Goal: Task Accomplishment & Management: Manage account settings

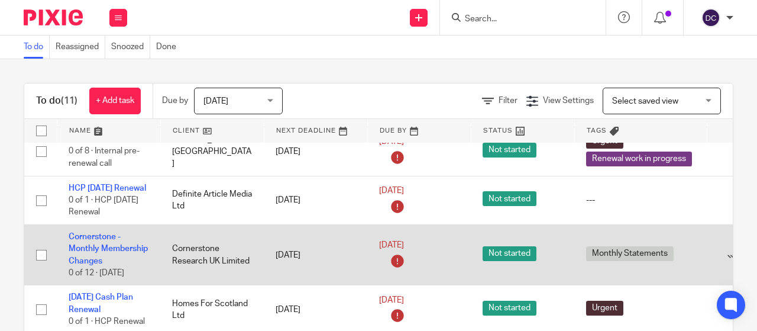
scroll to position [27, 0]
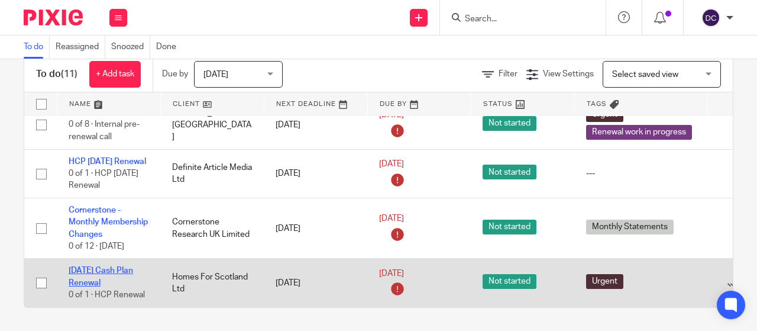
click at [101, 269] on link "1st July 2025 Cash Plan Renewal" at bounding box center [101, 276] width 64 height 20
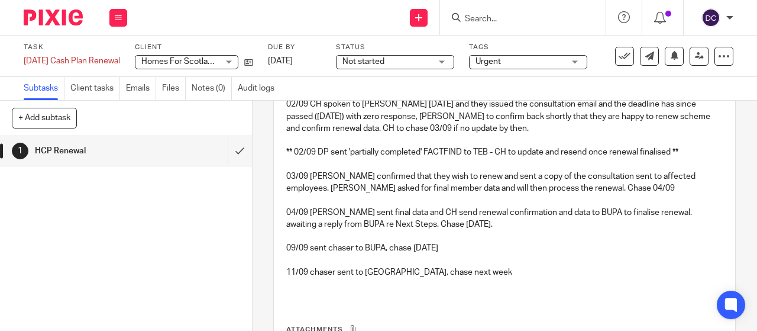
scroll to position [702, 0]
click at [718, 59] on icon at bounding box center [724, 56] width 12 height 12
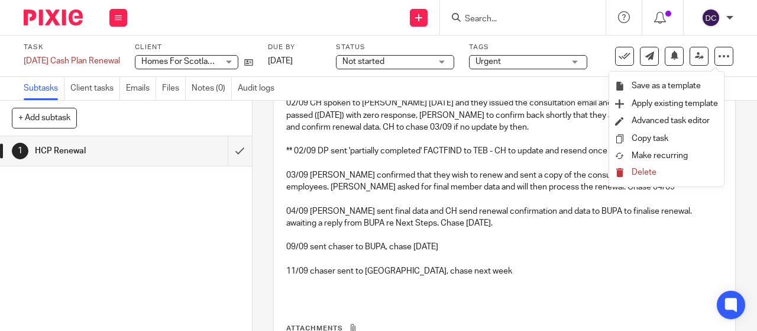
click at [504, 253] on p "09/09 sent chaser to BUPA, chase in 2 days" at bounding box center [504, 247] width 437 height 12
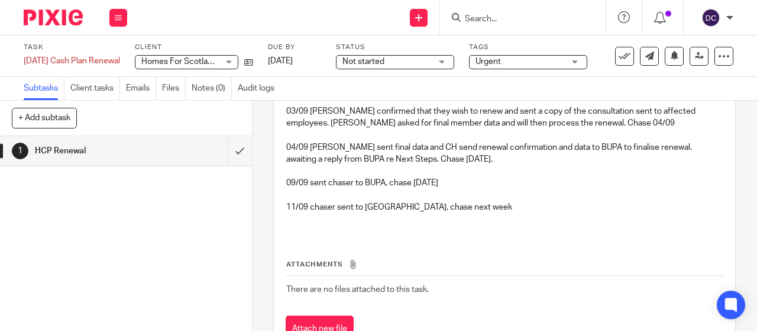
scroll to position [765, 0]
click at [465, 214] on p "11/09 chaser sent to BUPA, chase next week" at bounding box center [504, 208] width 437 height 12
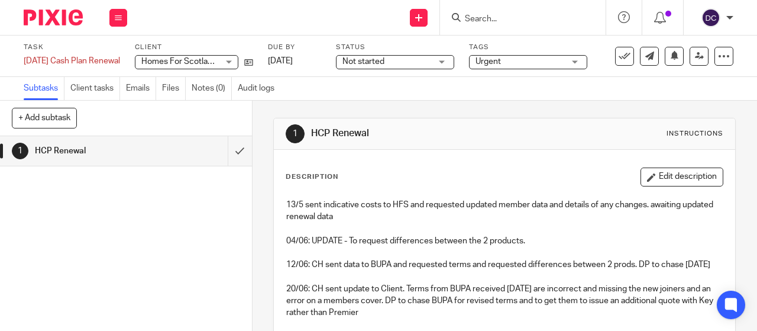
scroll to position [1, 0]
click at [662, 175] on button "Edit description" at bounding box center [682, 176] width 83 height 19
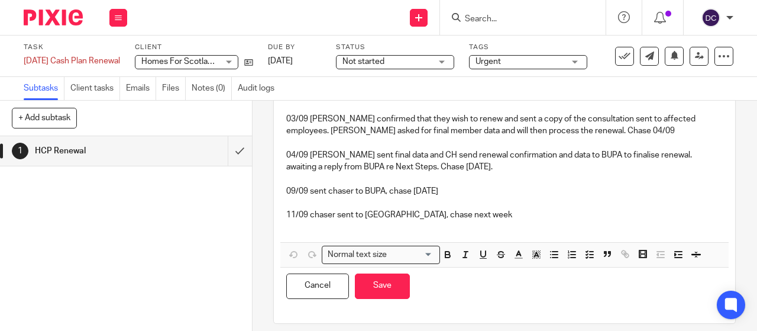
scroll to position [750, 0]
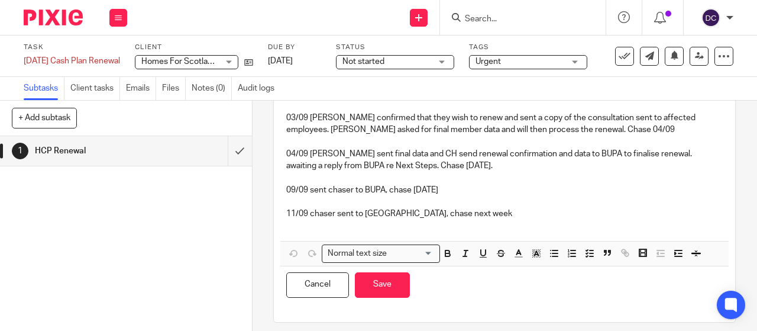
click at [470, 220] on p "11/09 chaser sent to BUPA, chase next week" at bounding box center [504, 214] width 437 height 12
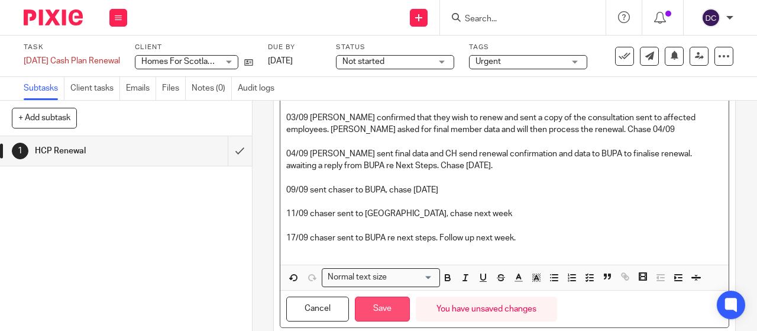
click at [372, 322] on button "Save" at bounding box center [382, 308] width 55 height 25
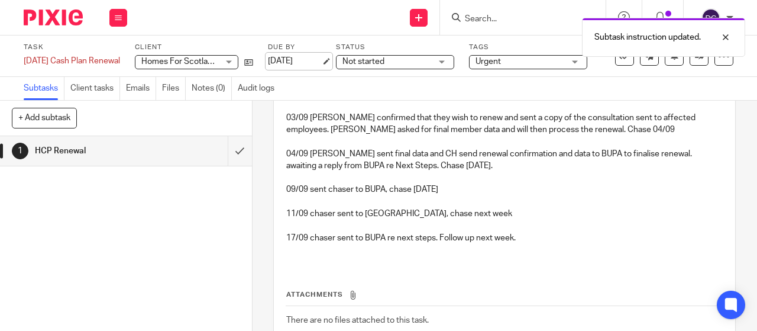
click at [297, 59] on link "16 Sep 2025" at bounding box center [294, 61] width 53 height 12
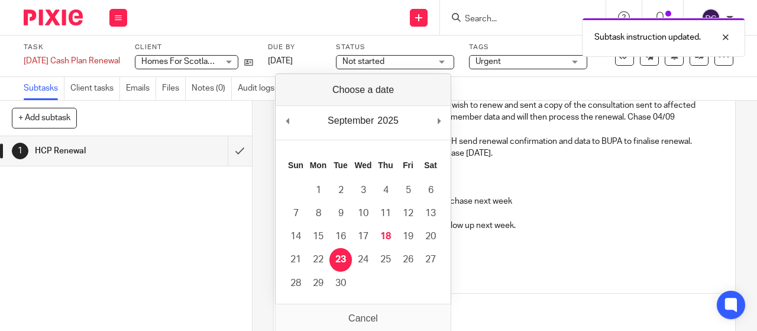
scroll to position [759, 0]
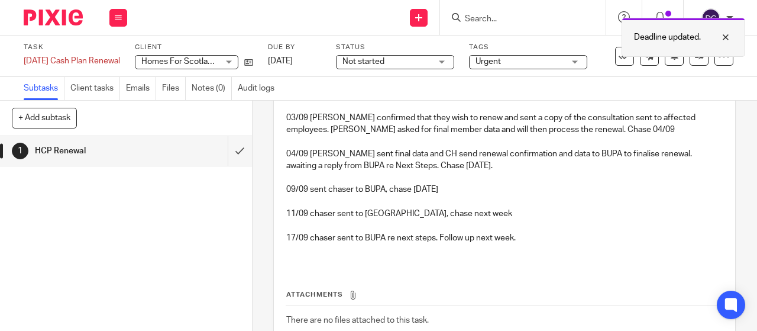
click at [727, 37] on div at bounding box center [717, 37] width 32 height 14
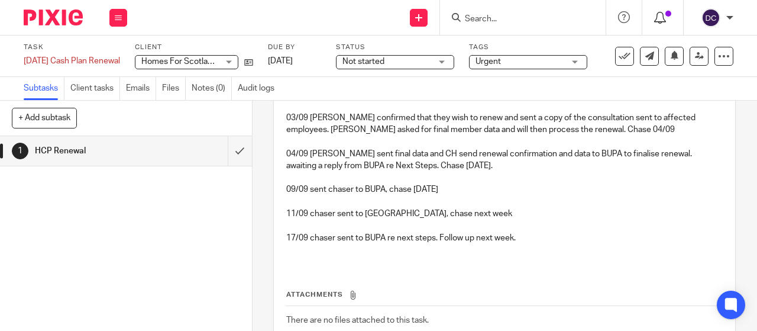
click at [663, 18] on icon at bounding box center [660, 18] width 12 height 12
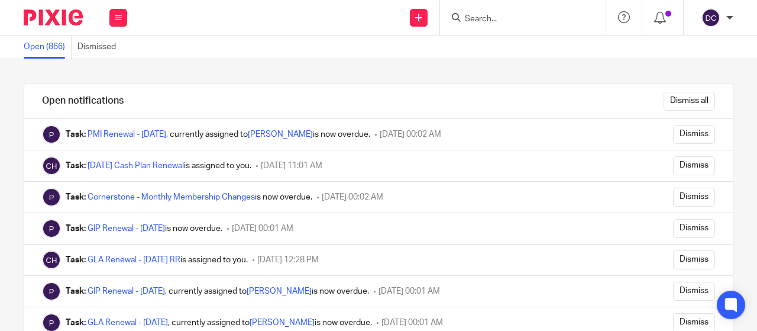
click at [509, 14] on input "Search" at bounding box center [517, 19] width 107 height 11
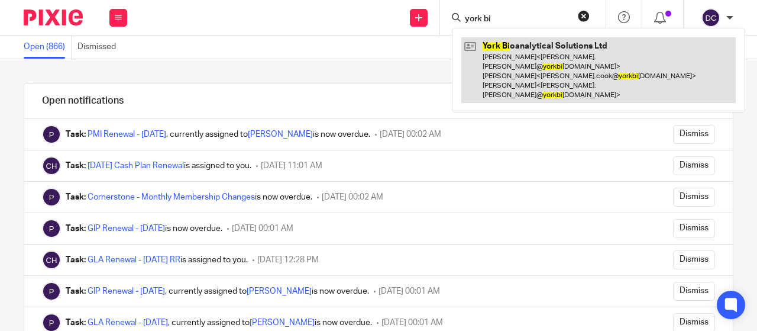
type input "york bi"
click at [524, 49] on link at bounding box center [599, 70] width 275 height 66
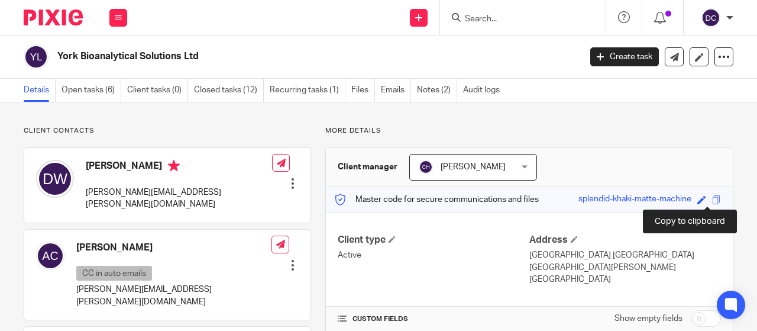
click at [712, 202] on span at bounding box center [716, 199] width 9 height 9
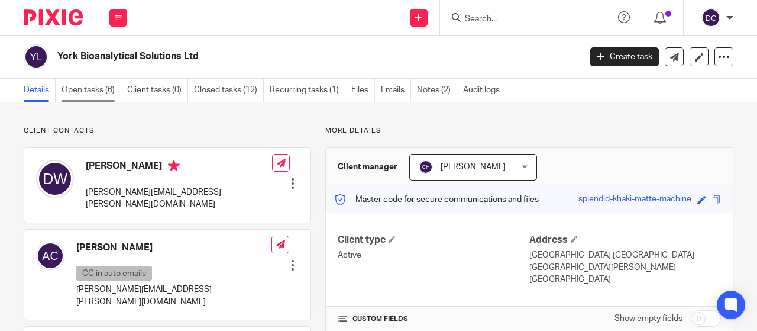
click at [94, 91] on link "Open tasks (6)" at bounding box center [92, 90] width 60 height 23
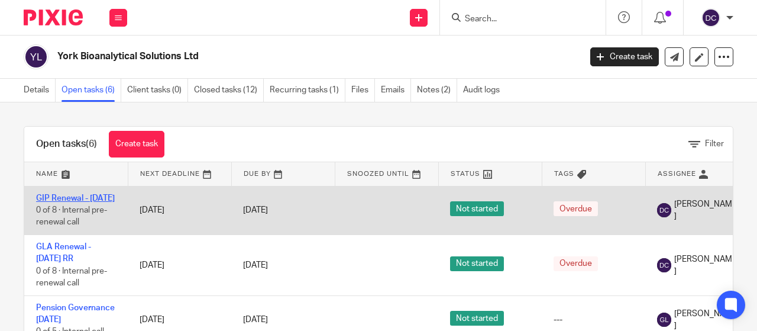
click at [56, 196] on link "GIP Renewal - [DATE]" at bounding box center [75, 198] width 79 height 8
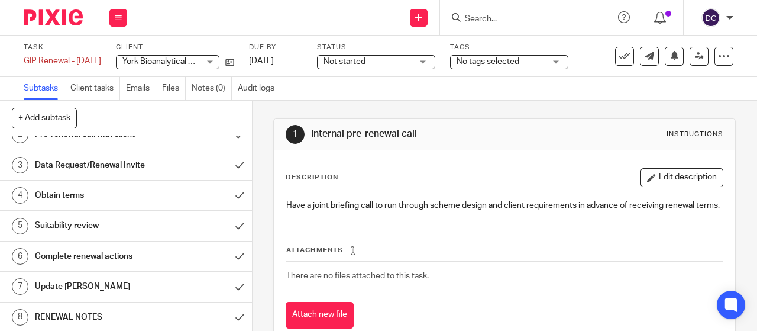
scroll to position [44, 0]
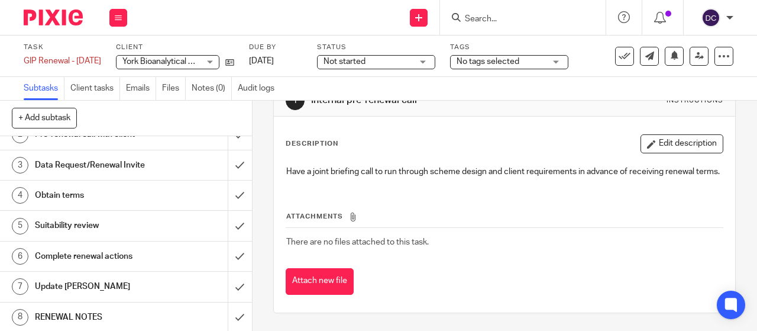
drag, startPoint x: 367, startPoint y: 200, endPoint x: 311, endPoint y: 190, distance: 56.5
click at [311, 190] on div "Attachments There are no files attached to this task. Attach new file" at bounding box center [505, 241] width 438 height 108
click at [108, 312] on h1 "RENEWAL NOTES" at bounding box center [95, 317] width 121 height 18
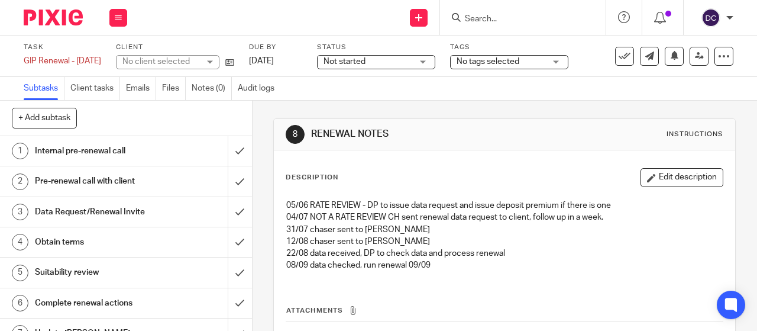
scroll to position [11, 0]
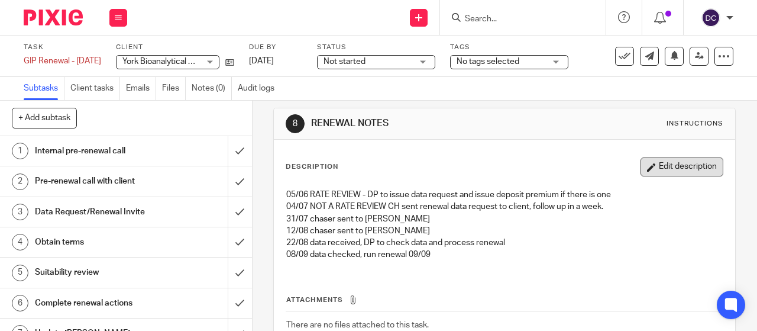
click at [647, 167] on icon "button" at bounding box center [651, 167] width 9 height 9
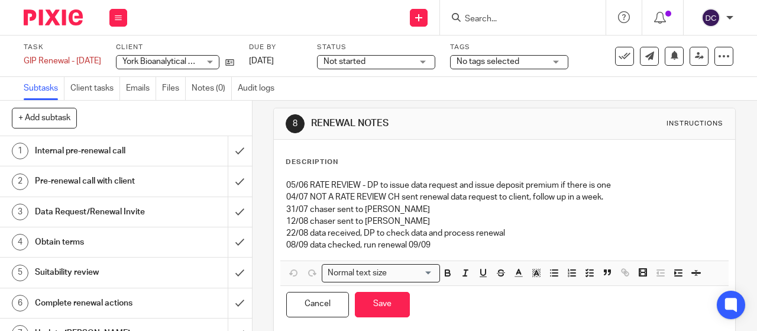
scroll to position [0, 0]
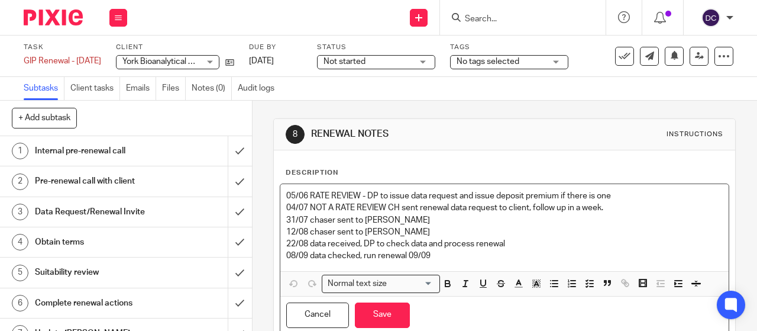
click at [442, 260] on p "08/09 data checked, run renewal 09/09" at bounding box center [504, 256] width 437 height 12
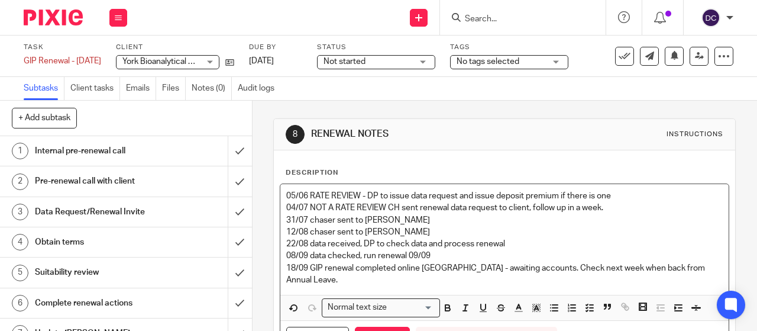
click at [304, 262] on p "18/09 GIP renewal completed online Zurich - awaiting accounts. Check next week …" at bounding box center [504, 274] width 437 height 24
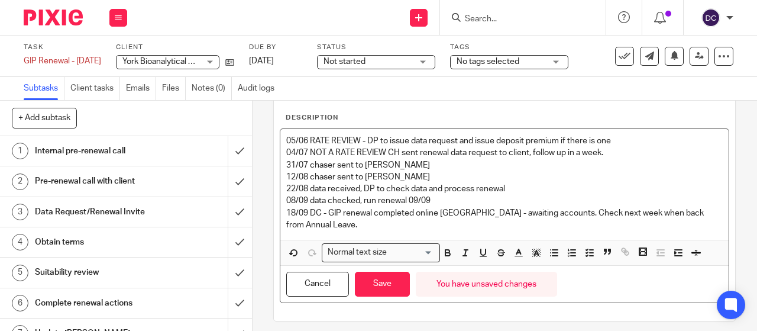
scroll to position [57, 0]
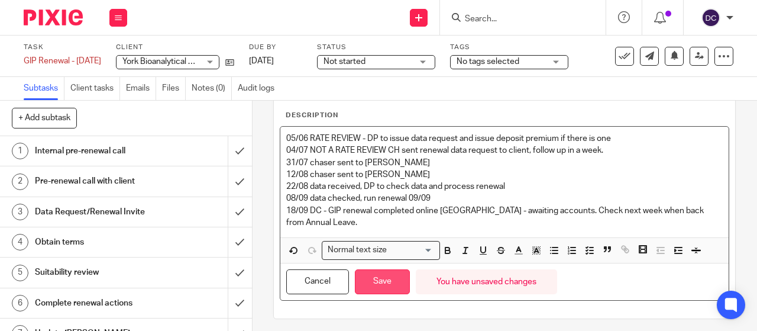
click at [376, 285] on button "Save" at bounding box center [382, 281] width 55 height 25
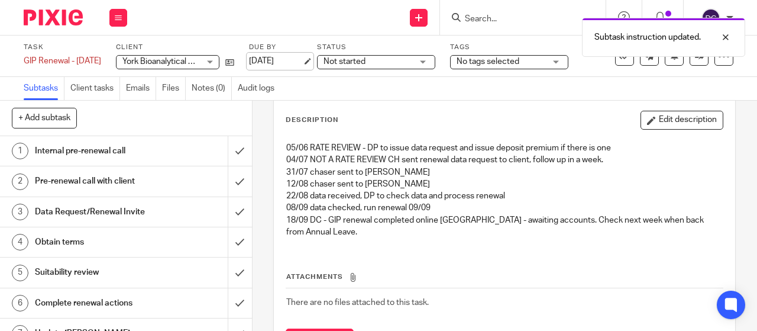
click at [299, 57] on link "[DATE]" at bounding box center [275, 61] width 53 height 12
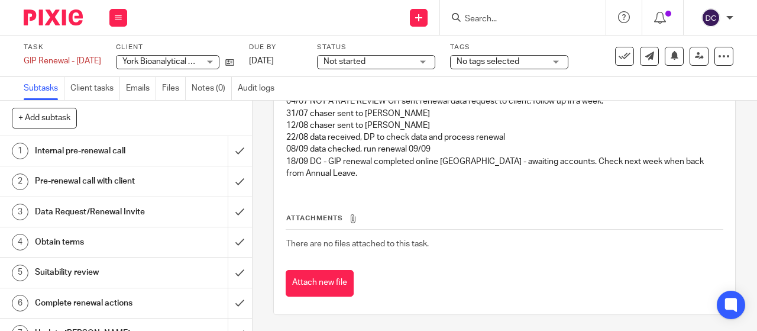
scroll to position [47, 0]
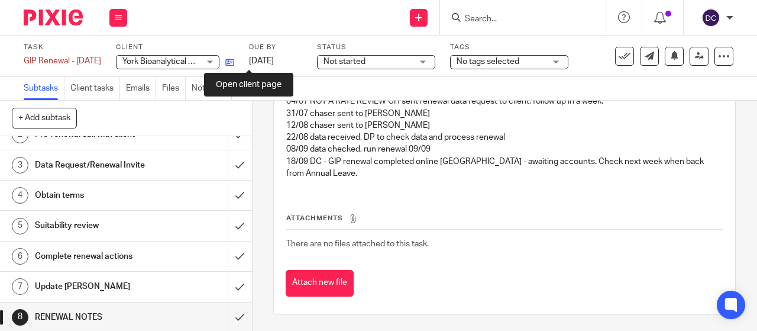
click at [234, 64] on icon at bounding box center [229, 62] width 9 height 9
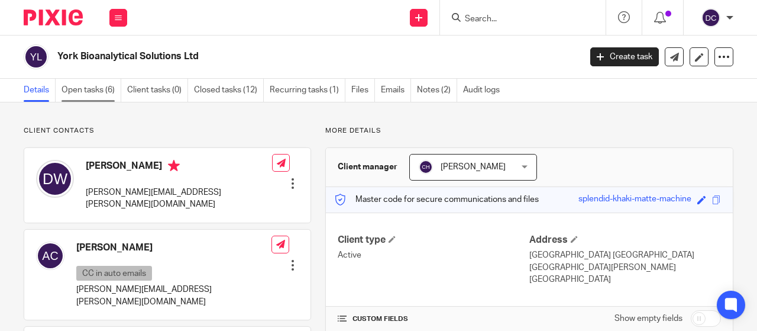
click at [103, 88] on link "Open tasks (6)" at bounding box center [92, 90] width 60 height 23
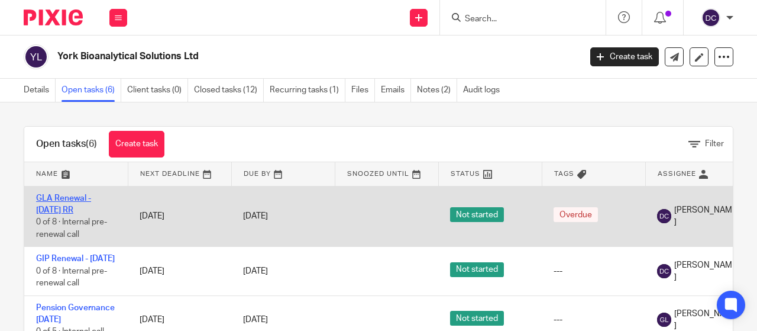
click at [69, 209] on link "GLA Renewal - [DATE] RR" at bounding box center [63, 204] width 55 height 20
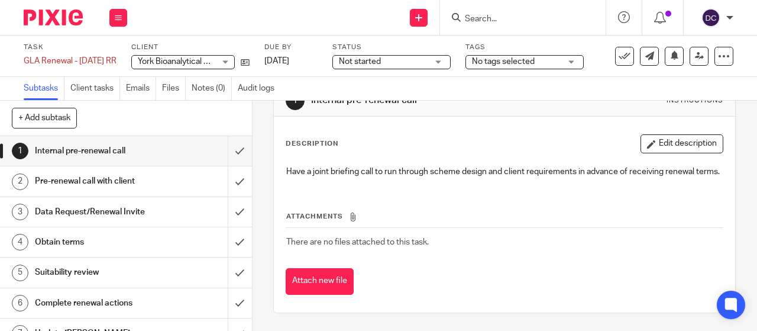
scroll to position [47, 0]
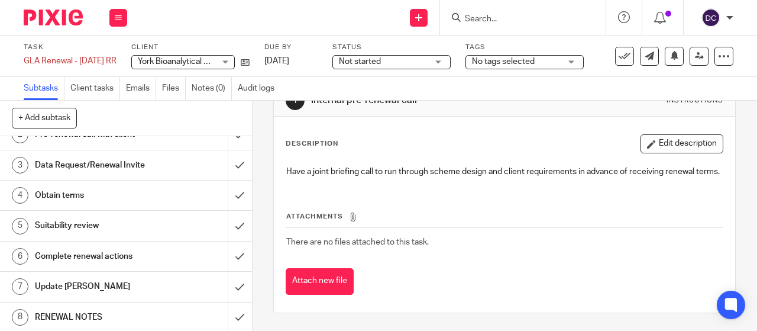
click at [109, 315] on h1 "RENEWAL NOTES" at bounding box center [95, 317] width 121 height 18
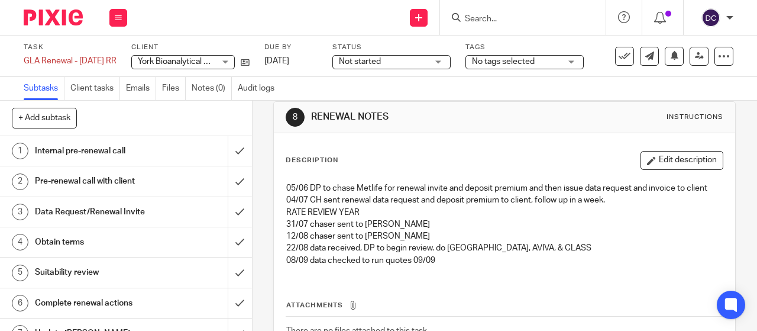
scroll to position [18, 0]
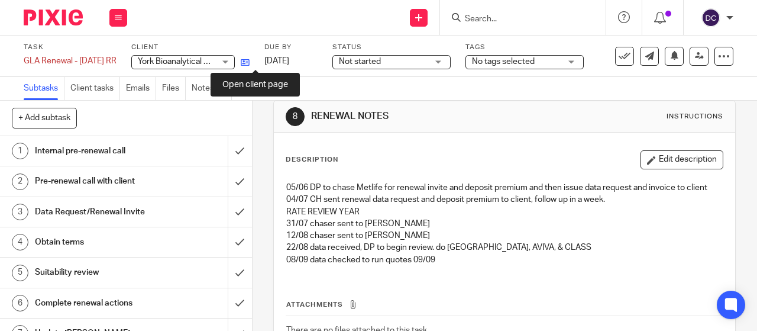
click at [250, 62] on icon at bounding box center [245, 62] width 9 height 9
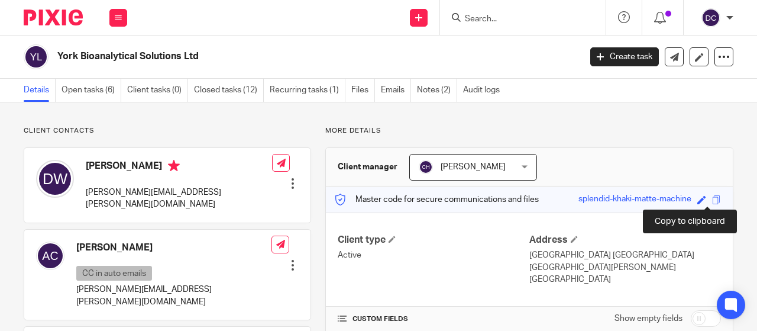
click at [712, 201] on span at bounding box center [716, 199] width 9 height 9
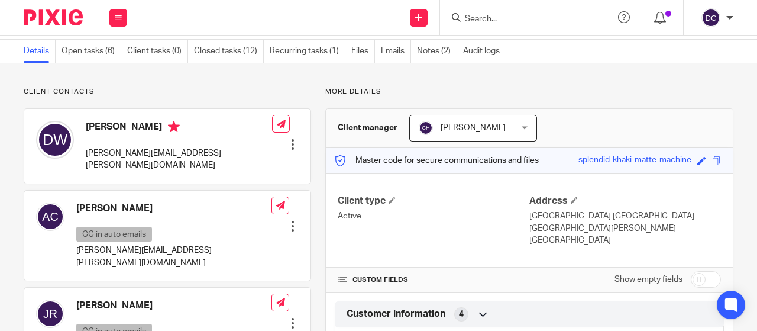
scroll to position [40, 0]
click at [90, 53] on link "Open tasks (6)" at bounding box center [92, 50] width 60 height 23
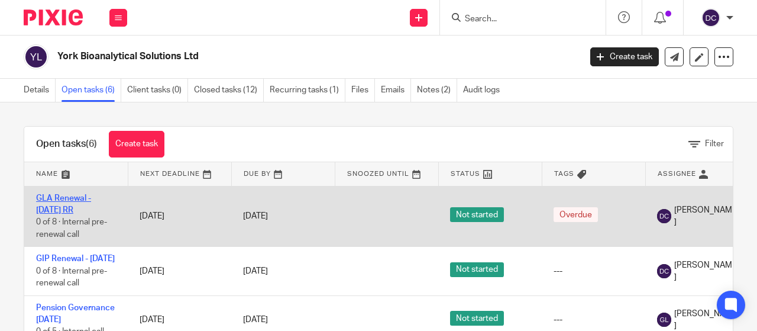
click at [71, 208] on link "GLA Renewal - 01/08/2025 RR" at bounding box center [63, 204] width 55 height 20
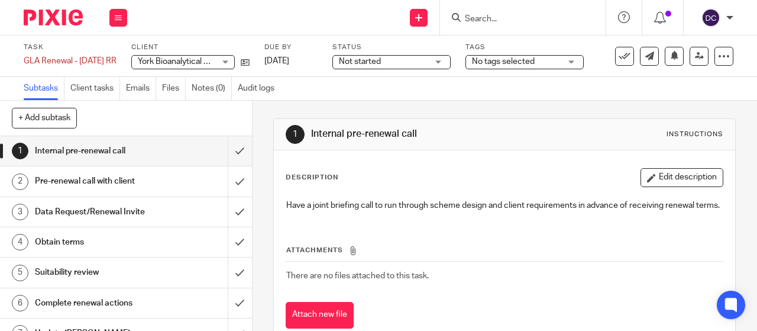
scroll to position [47, 0]
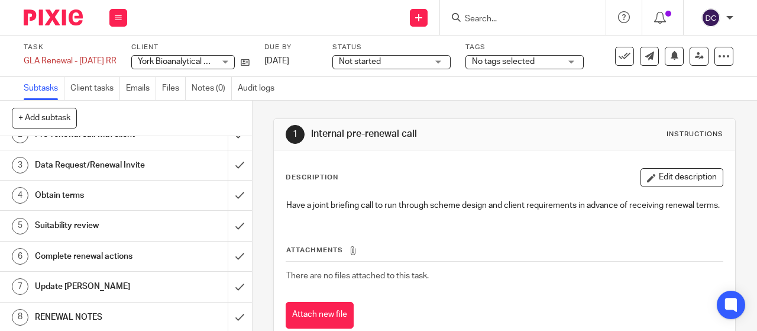
click at [122, 319] on h1 "RENEWAL NOTES" at bounding box center [95, 317] width 121 height 18
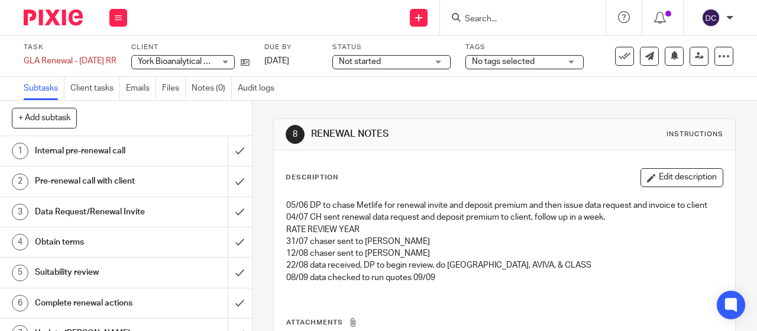
scroll to position [51, 0]
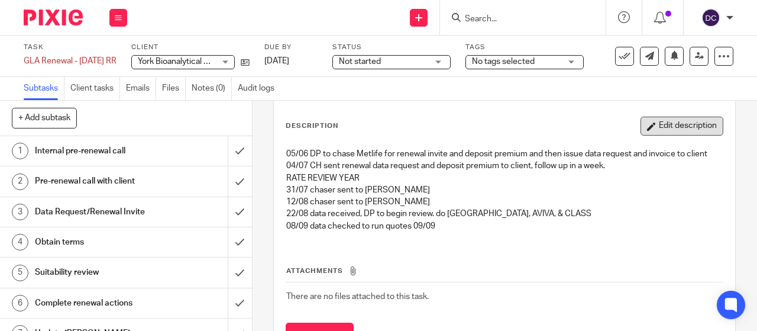
click at [649, 126] on button "Edit description" at bounding box center [682, 126] width 83 height 19
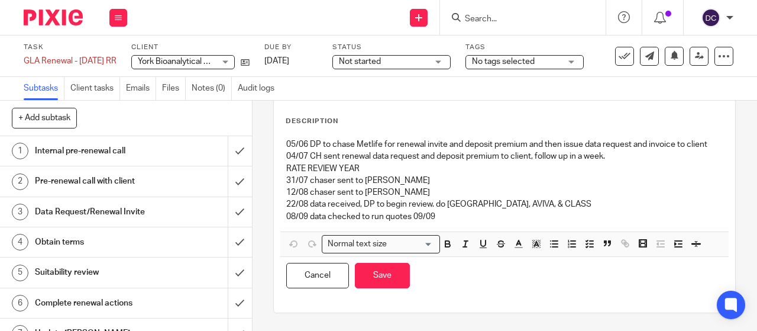
scroll to position [0, 0]
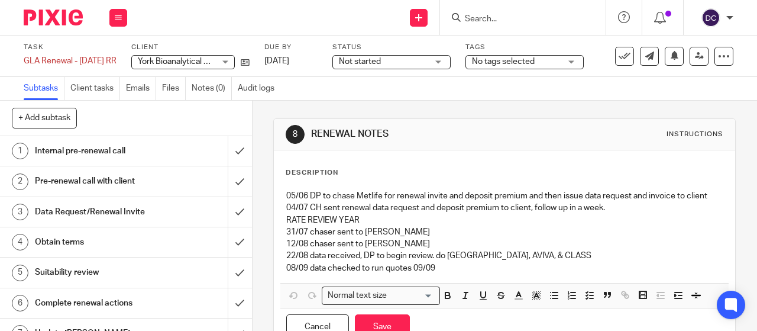
click at [460, 271] on p "08/09 data checked to run quotes 09/09" at bounding box center [504, 268] width 437 height 12
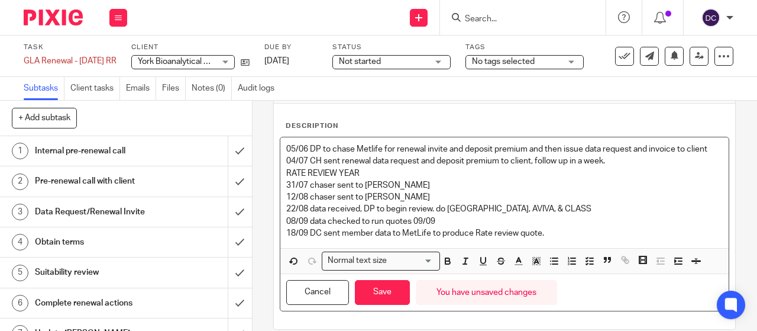
scroll to position [47, 0]
click at [391, 293] on button "Save" at bounding box center [382, 291] width 55 height 25
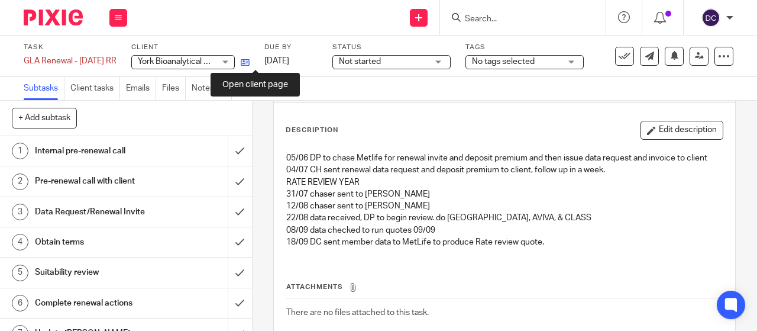
click at [250, 67] on link at bounding box center [242, 62] width 15 height 12
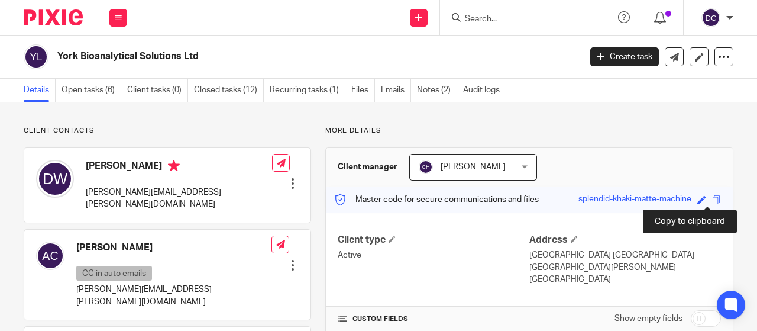
click at [712, 199] on span at bounding box center [716, 199] width 9 height 9
